Goal: Connect with others: Connect with others

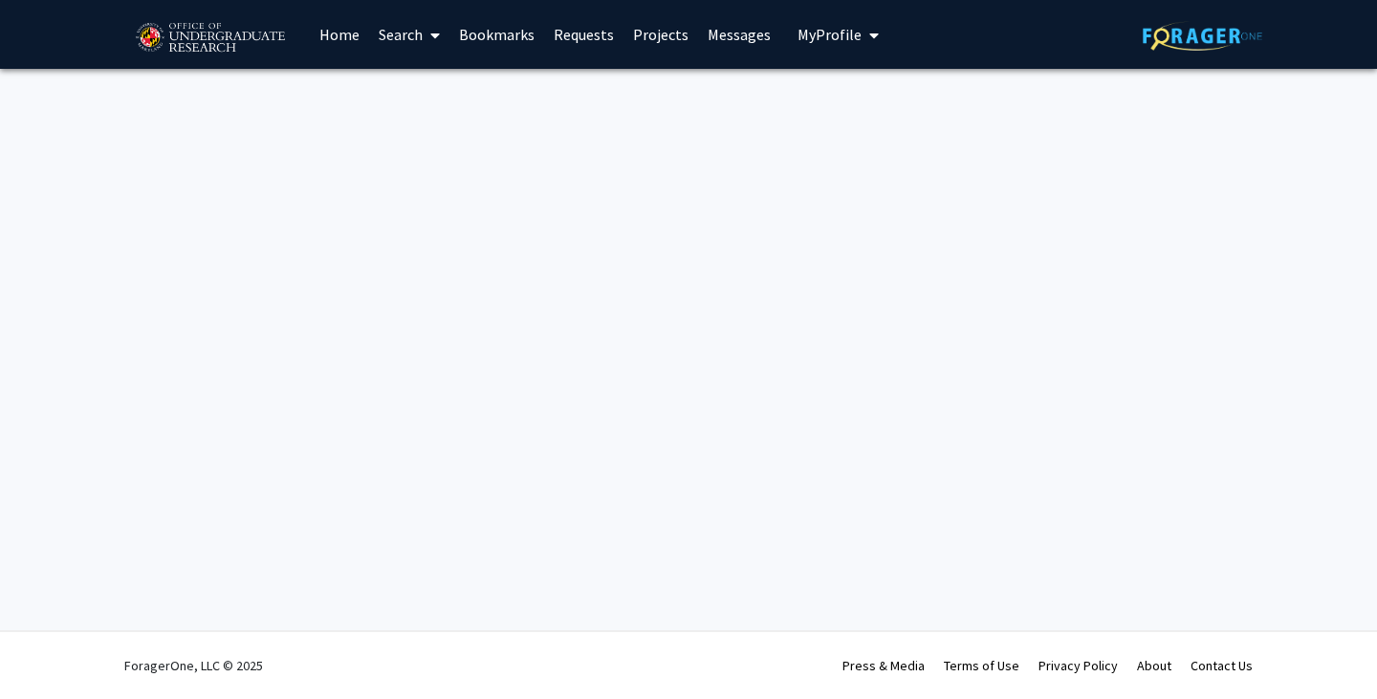
click at [516, 30] on link "Bookmarks" at bounding box center [496, 34] width 95 height 67
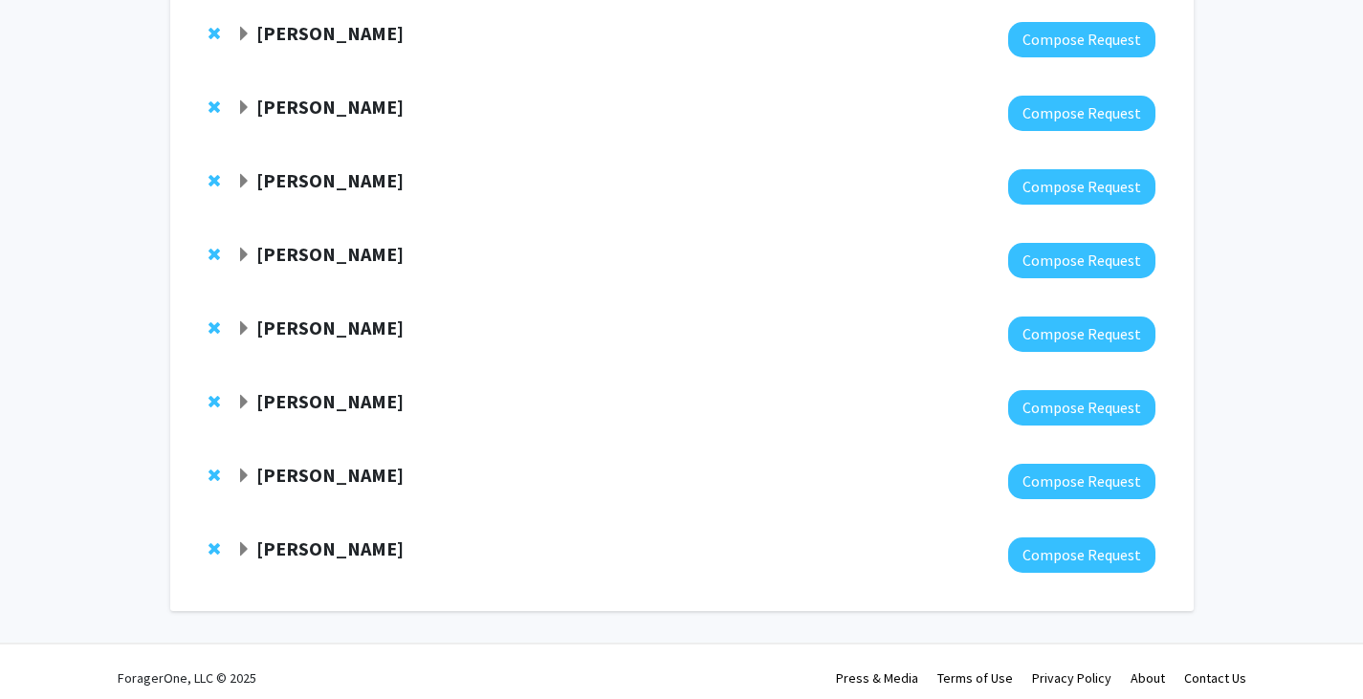
scroll to position [363, 0]
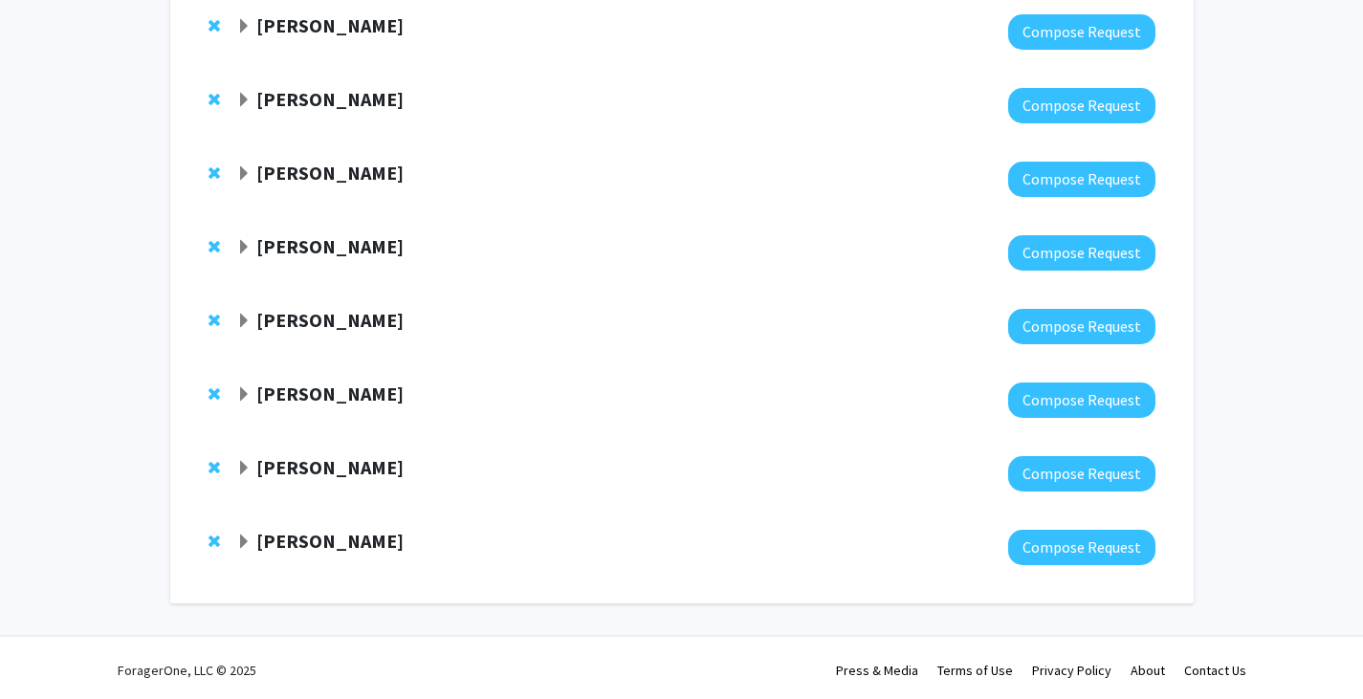
click at [225, 404] on div at bounding box center [217, 393] width 19 height 23
click at [341, 391] on strong "[PERSON_NAME]" at bounding box center [329, 394] width 147 height 24
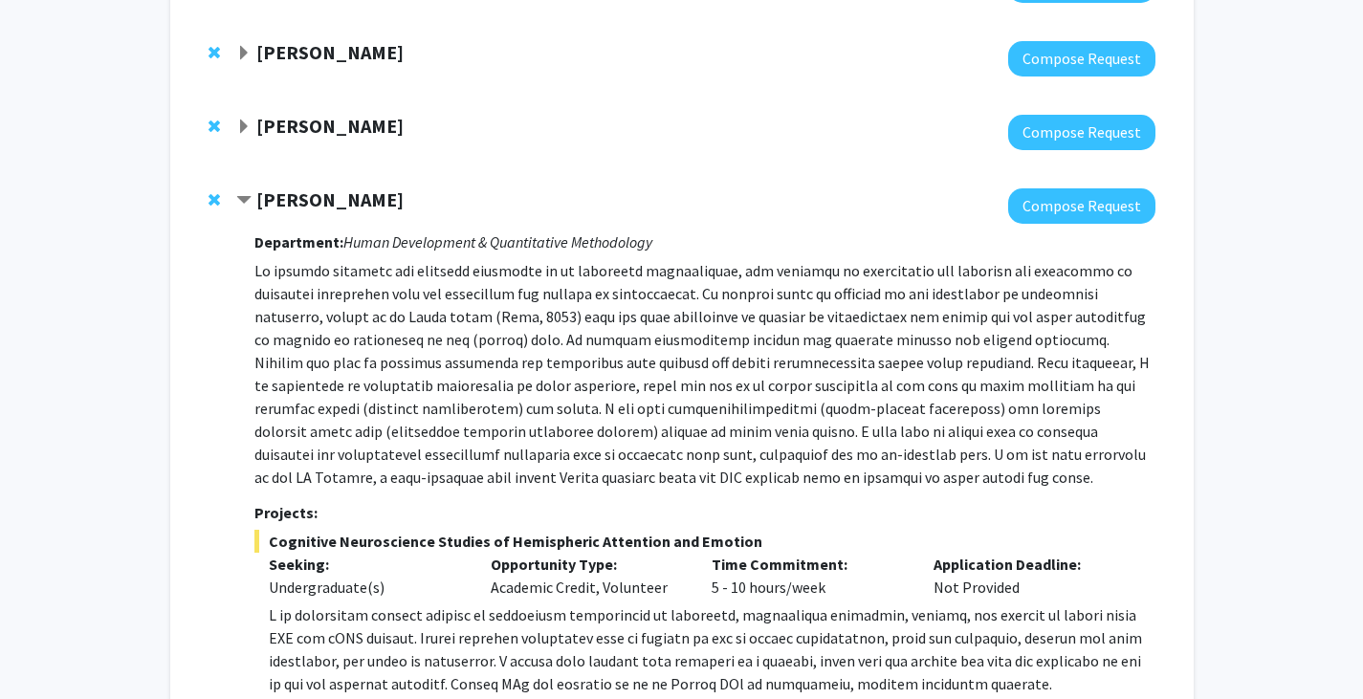
scroll to position [864, 0]
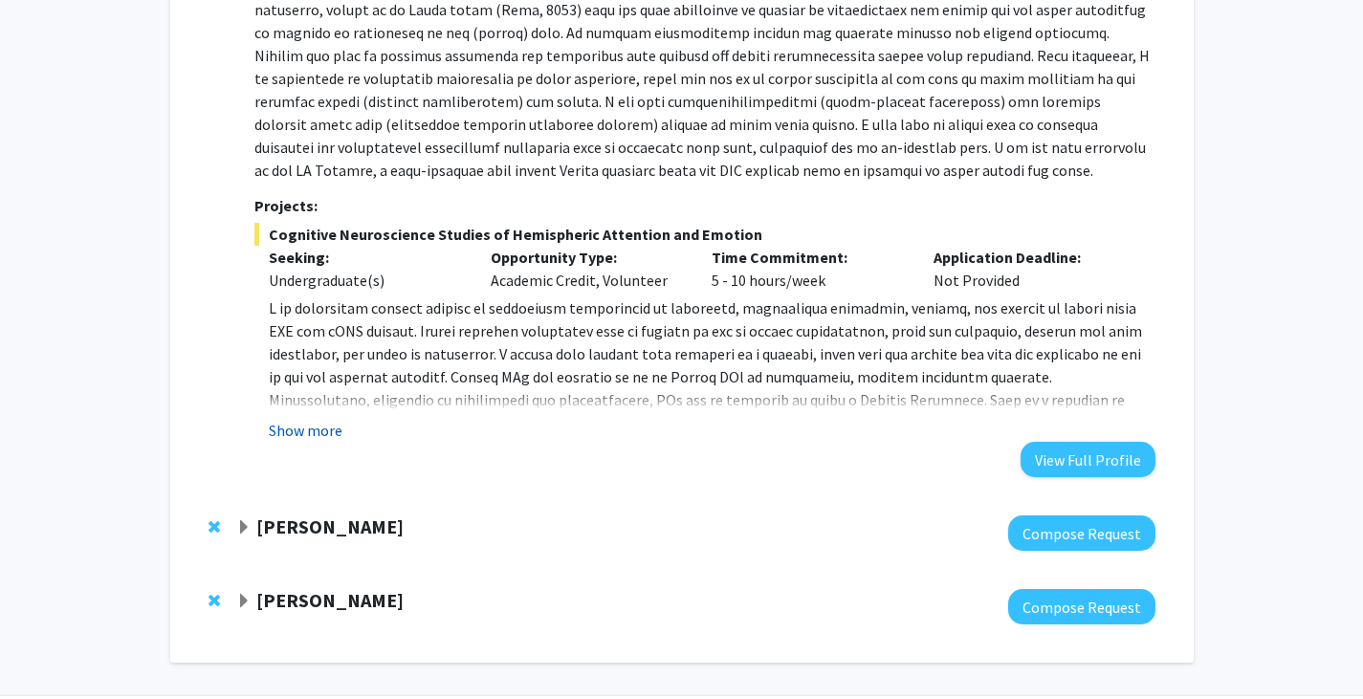
click at [299, 433] on button "Show more" at bounding box center [306, 430] width 74 height 23
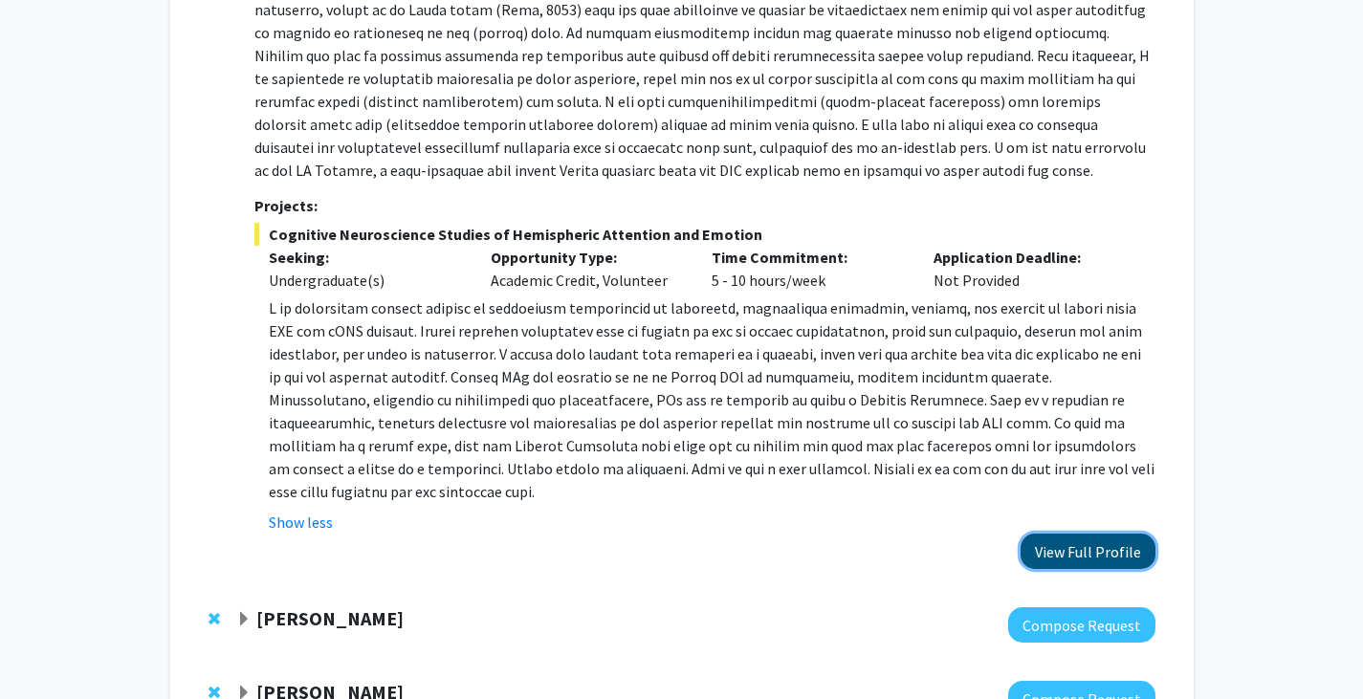
drag, startPoint x: 1065, startPoint y: 548, endPoint x: 1120, endPoint y: 556, distance: 55.0
click at [1120, 556] on button "View Full Profile" at bounding box center [1087, 551] width 135 height 35
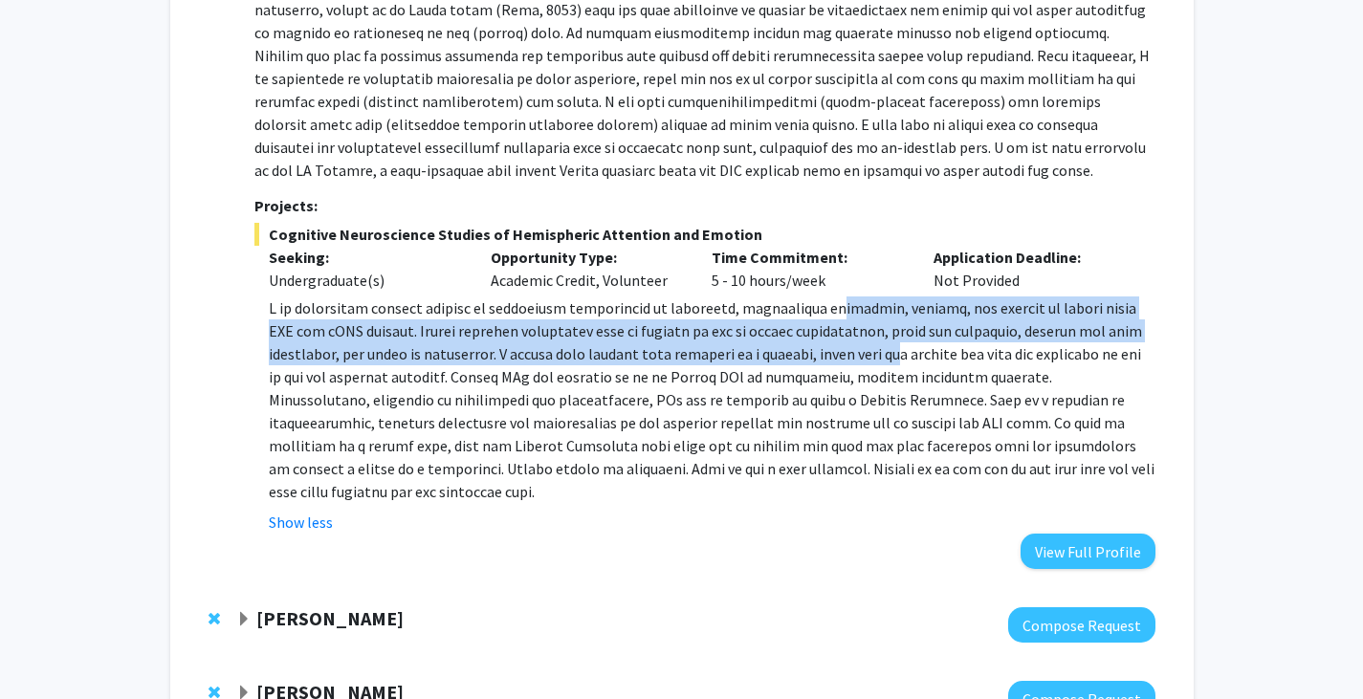
drag, startPoint x: 811, startPoint y: 297, endPoint x: 903, endPoint y: 366, distance: 114.7
click at [903, 366] on p at bounding box center [711, 399] width 885 height 207
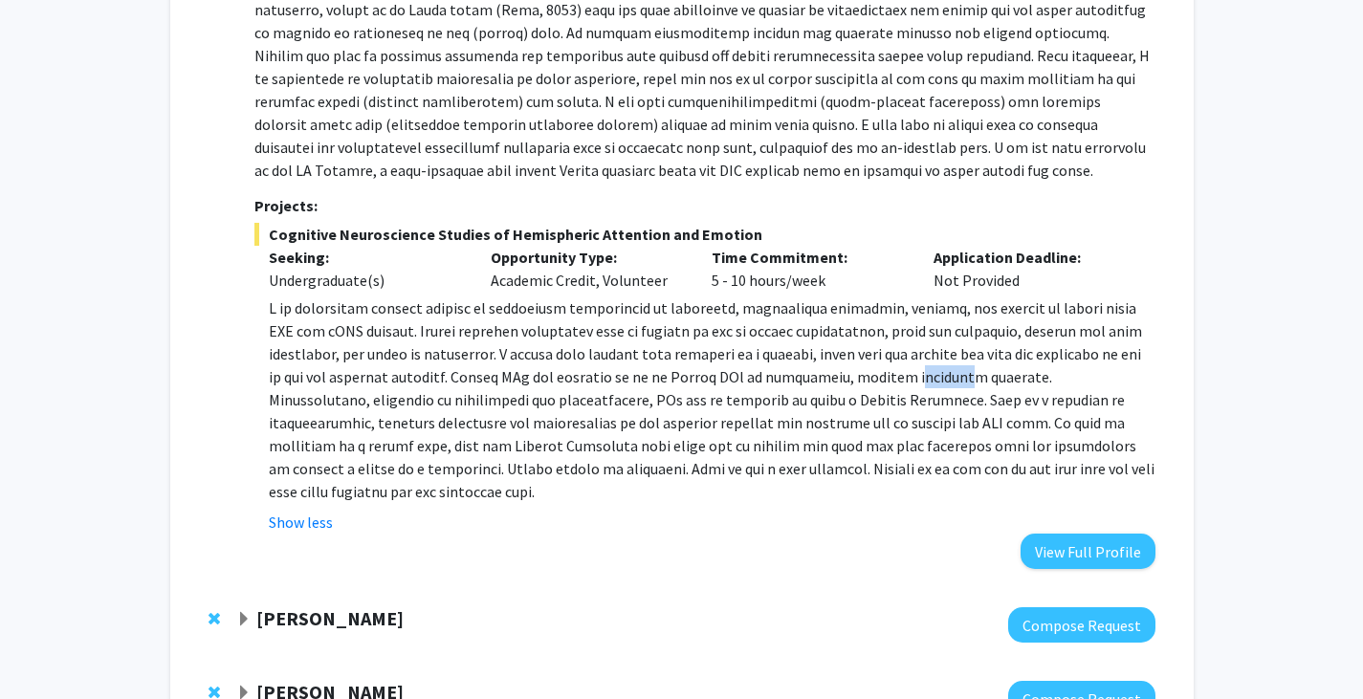
drag, startPoint x: 909, startPoint y: 370, endPoint x: 975, endPoint y: 378, distance: 66.4
click at [975, 378] on p at bounding box center [711, 399] width 885 height 207
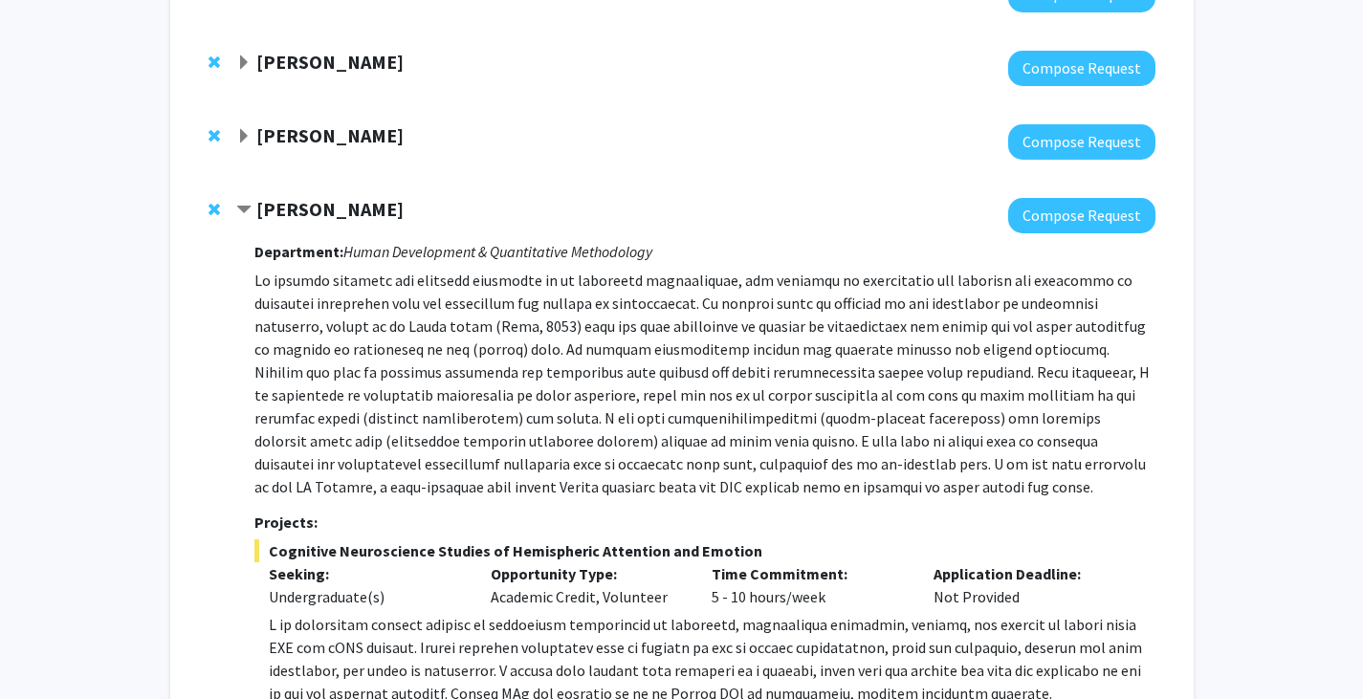
scroll to position [540, 0]
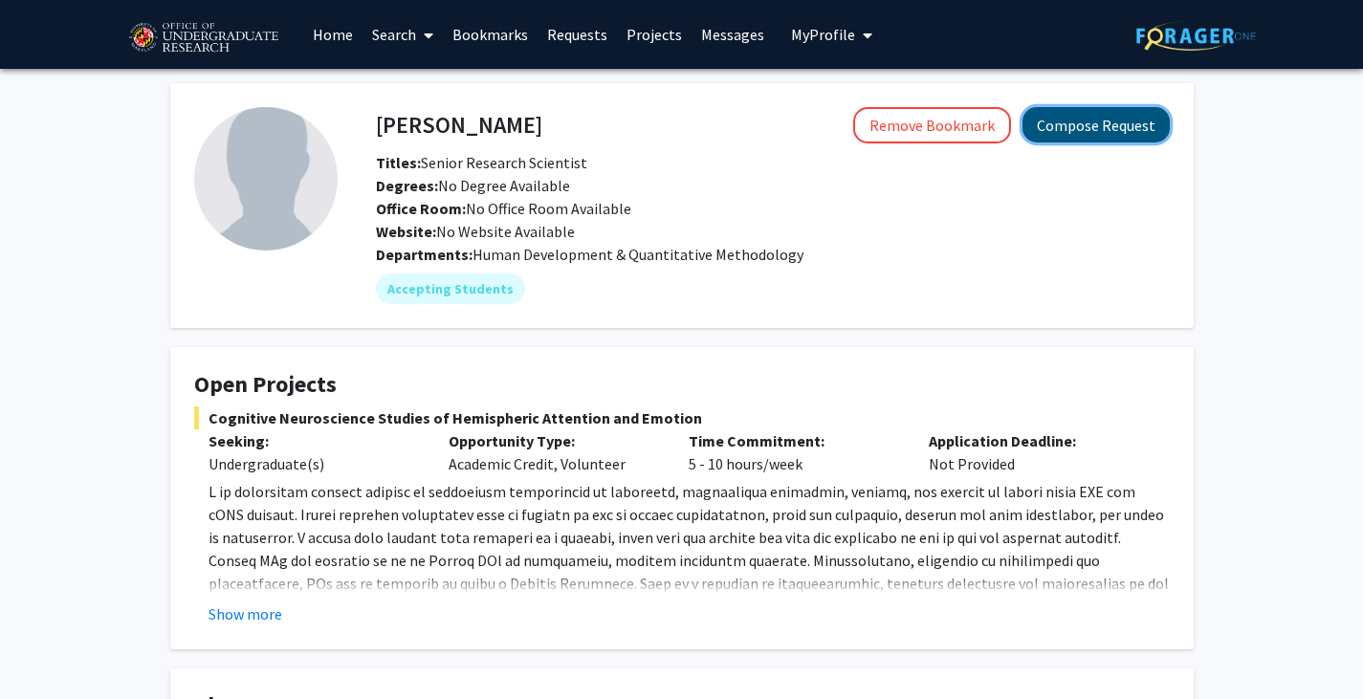
click at [1097, 119] on button "Compose Request" at bounding box center [1095, 124] width 147 height 35
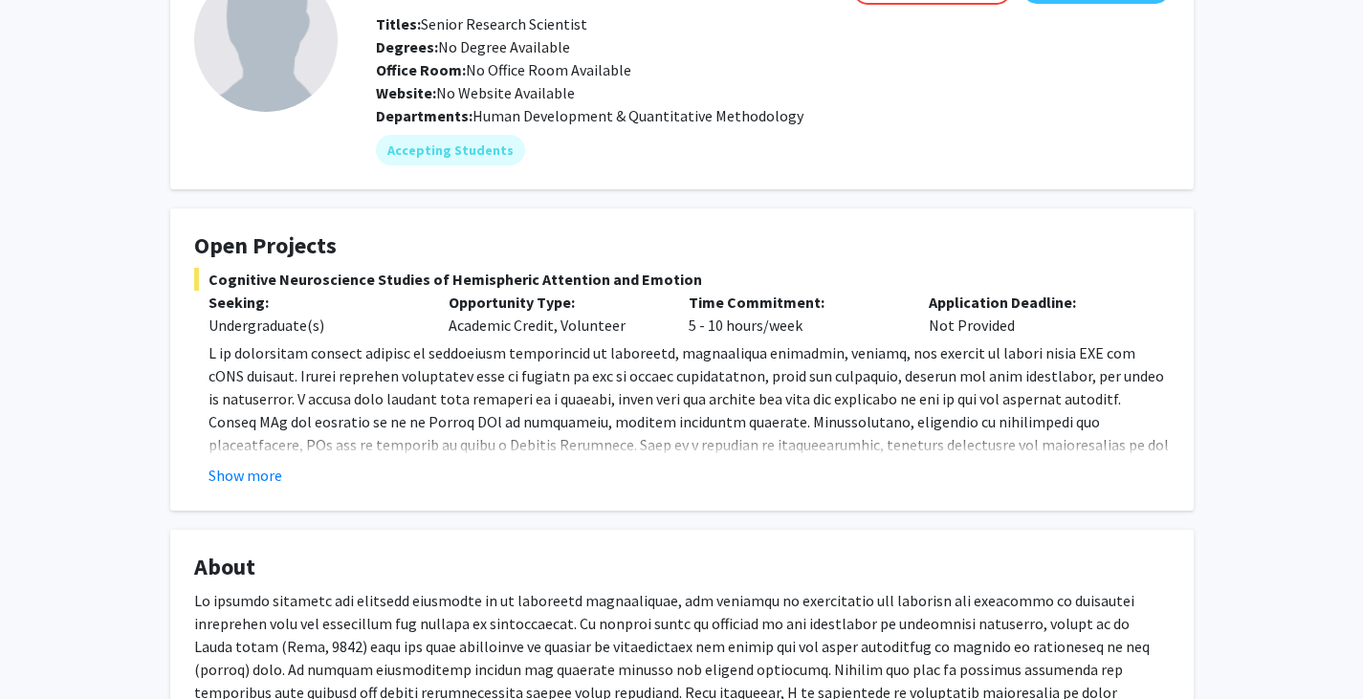
scroll to position [141, 0]
drag, startPoint x: 762, startPoint y: 282, endPoint x: 260, endPoint y: 483, distance: 540.7
click at [260, 483] on button "Show more" at bounding box center [245, 473] width 74 height 23
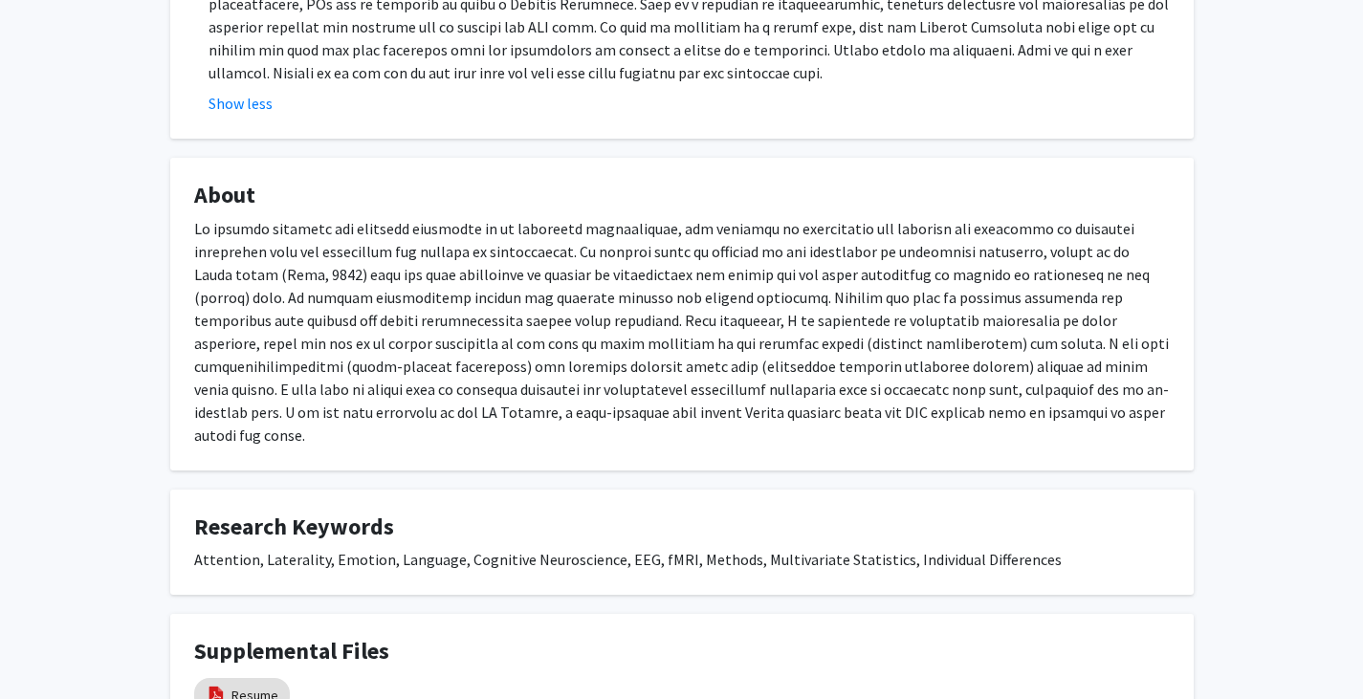
scroll to position [568, 0]
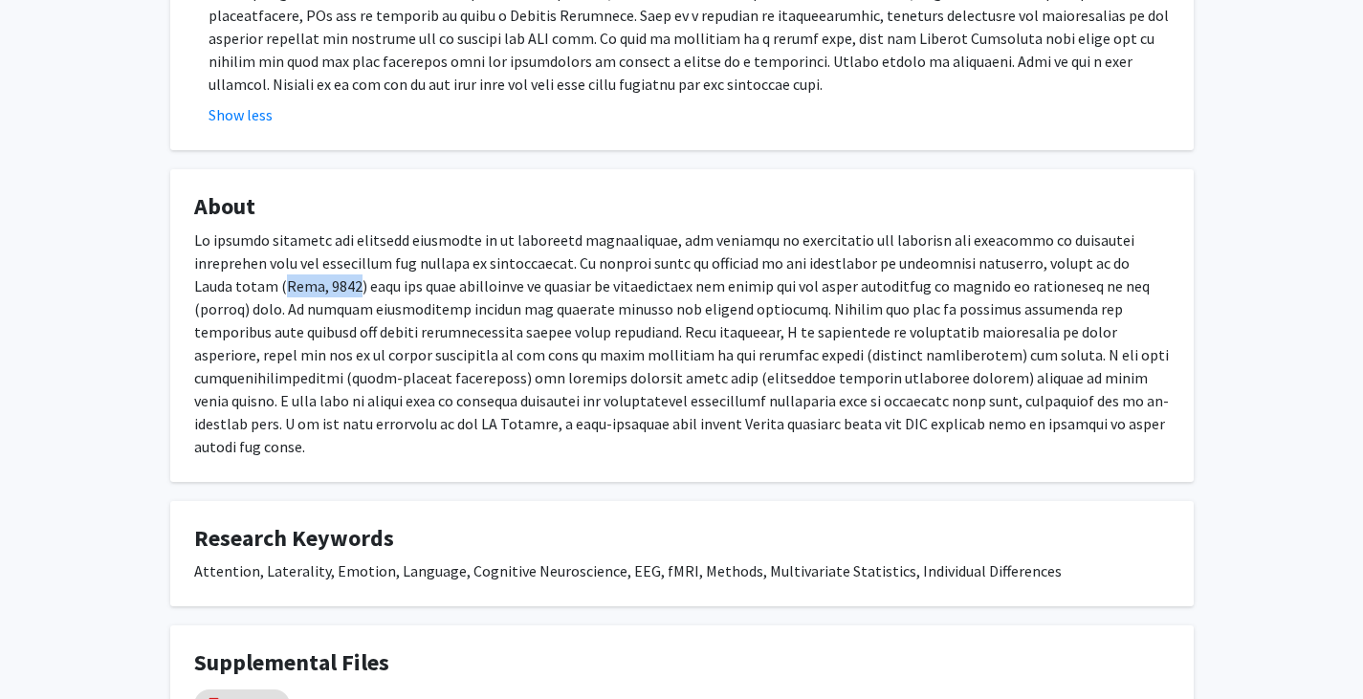
drag, startPoint x: 266, startPoint y: 291, endPoint x: 201, endPoint y: 281, distance: 65.7
click at [201, 281] on p at bounding box center [681, 343] width 975 height 229
copy p "Dien, 2008"
click at [1081, 313] on p at bounding box center [681, 343] width 975 height 229
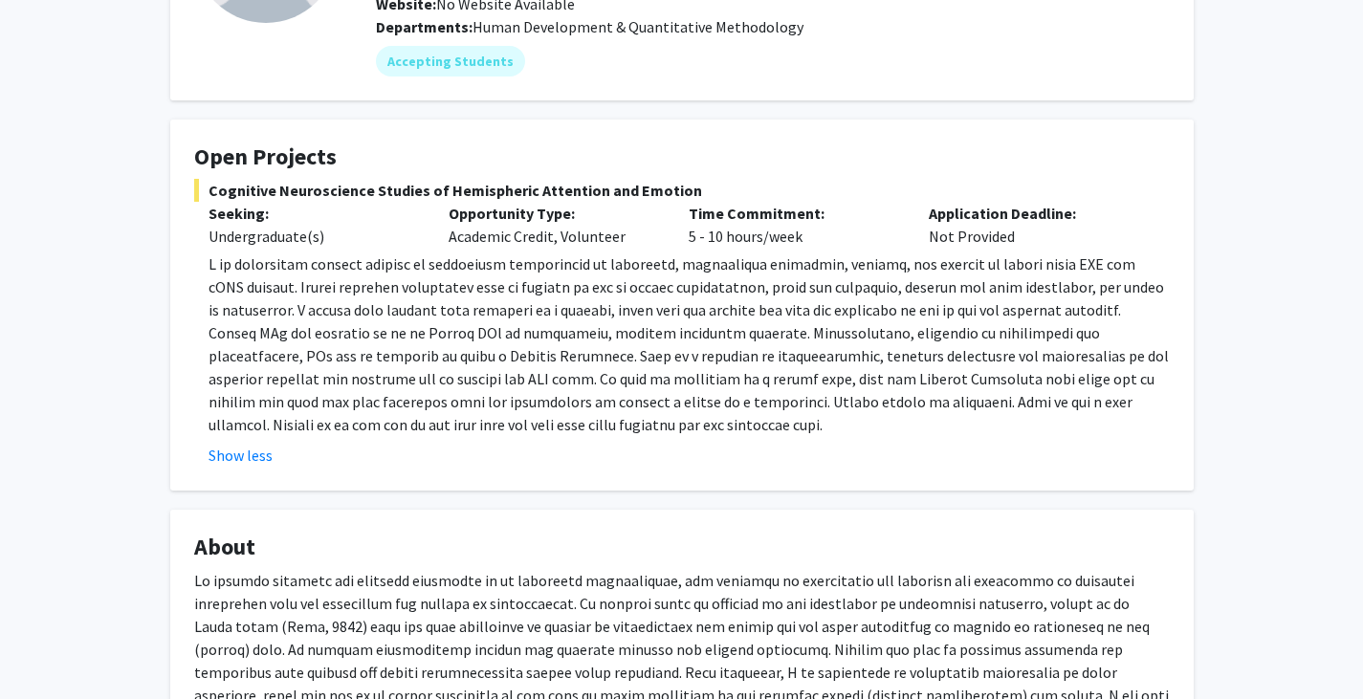
scroll to position [0, 0]
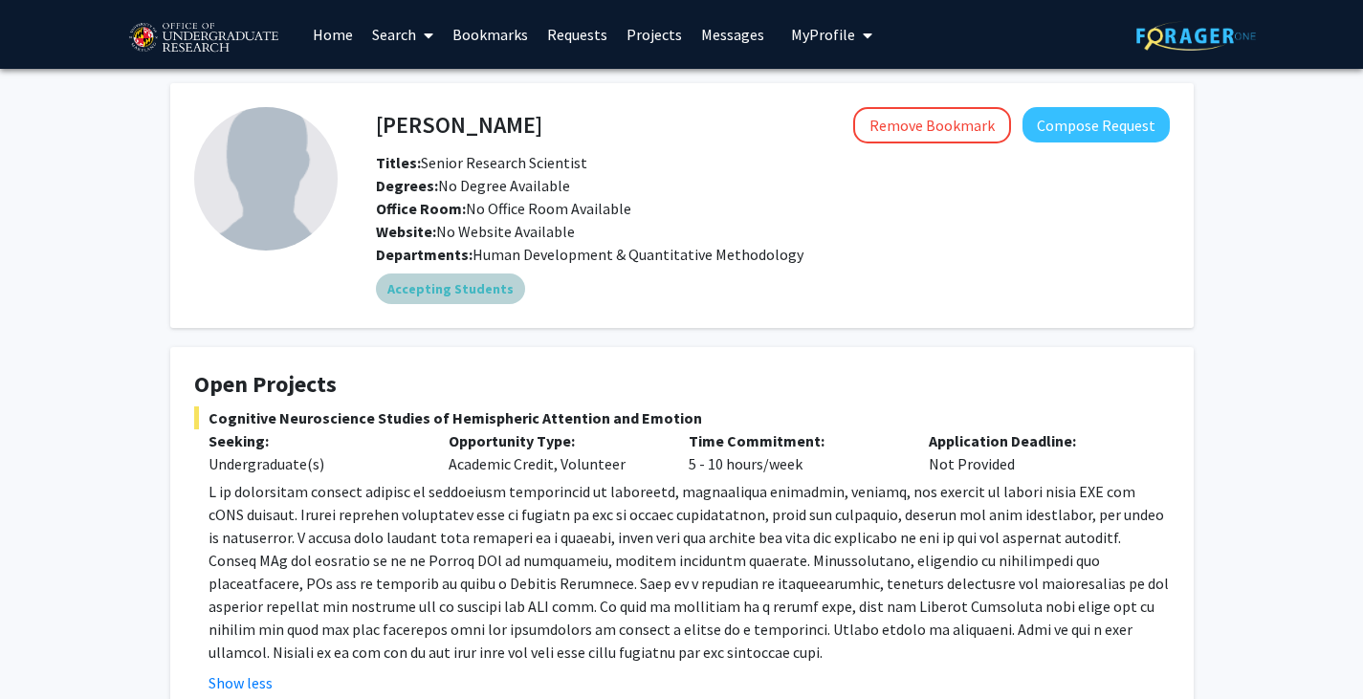
click at [450, 300] on mat-chip "Accepting Students" at bounding box center [450, 288] width 149 height 31
